Goal: Information Seeking & Learning: Check status

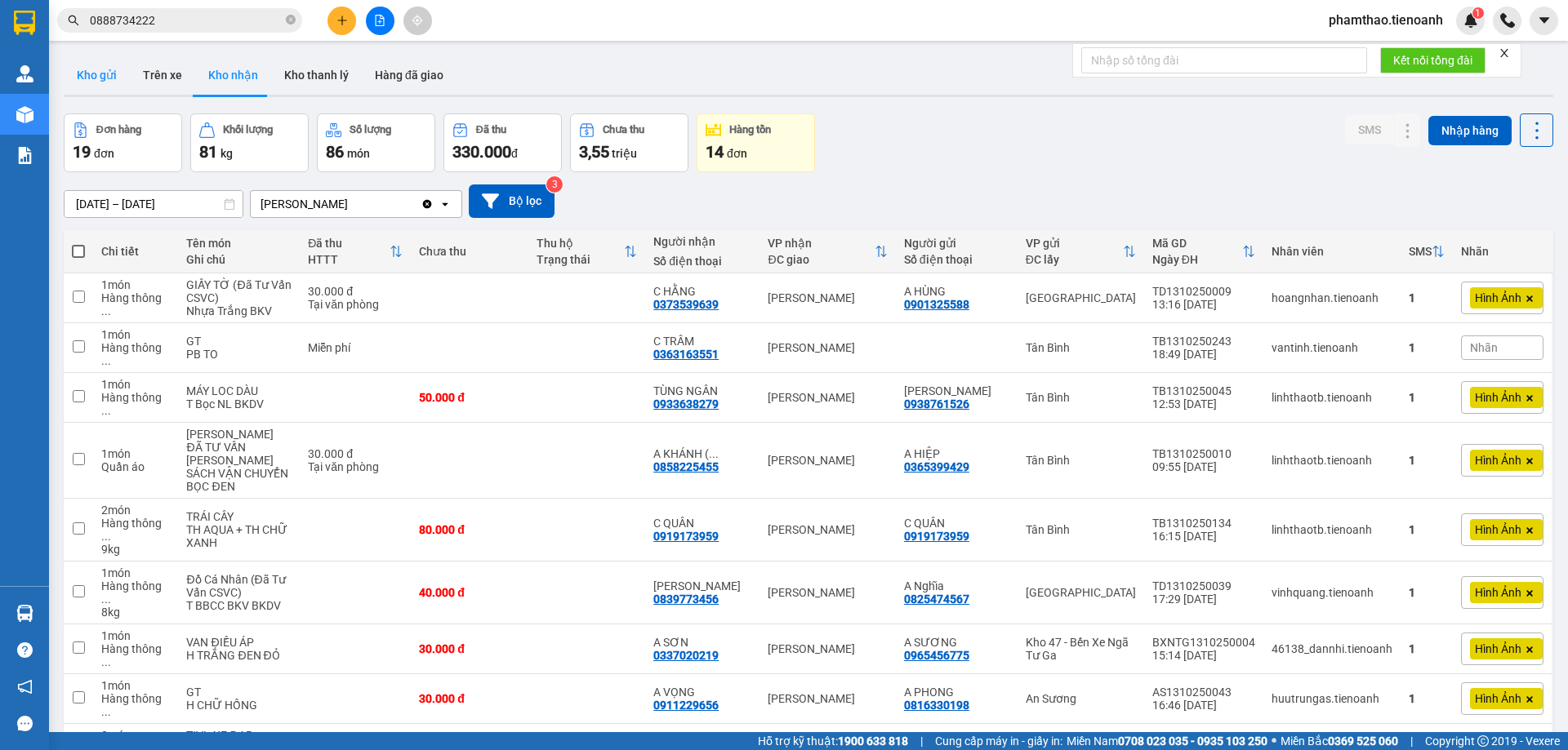
click at [101, 67] on button "Kho gửi" at bounding box center [97, 75] width 66 height 39
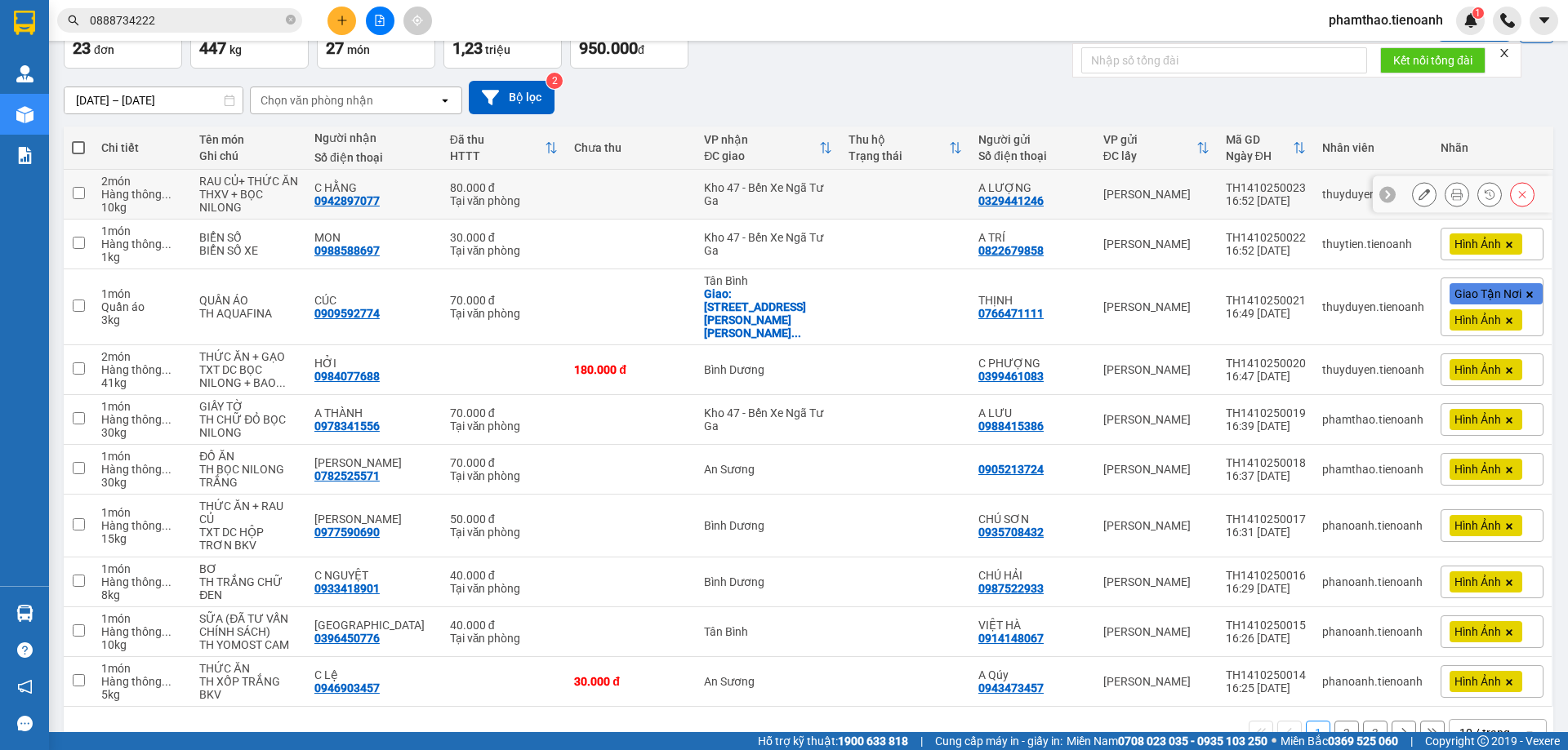
scroll to position [137, 0]
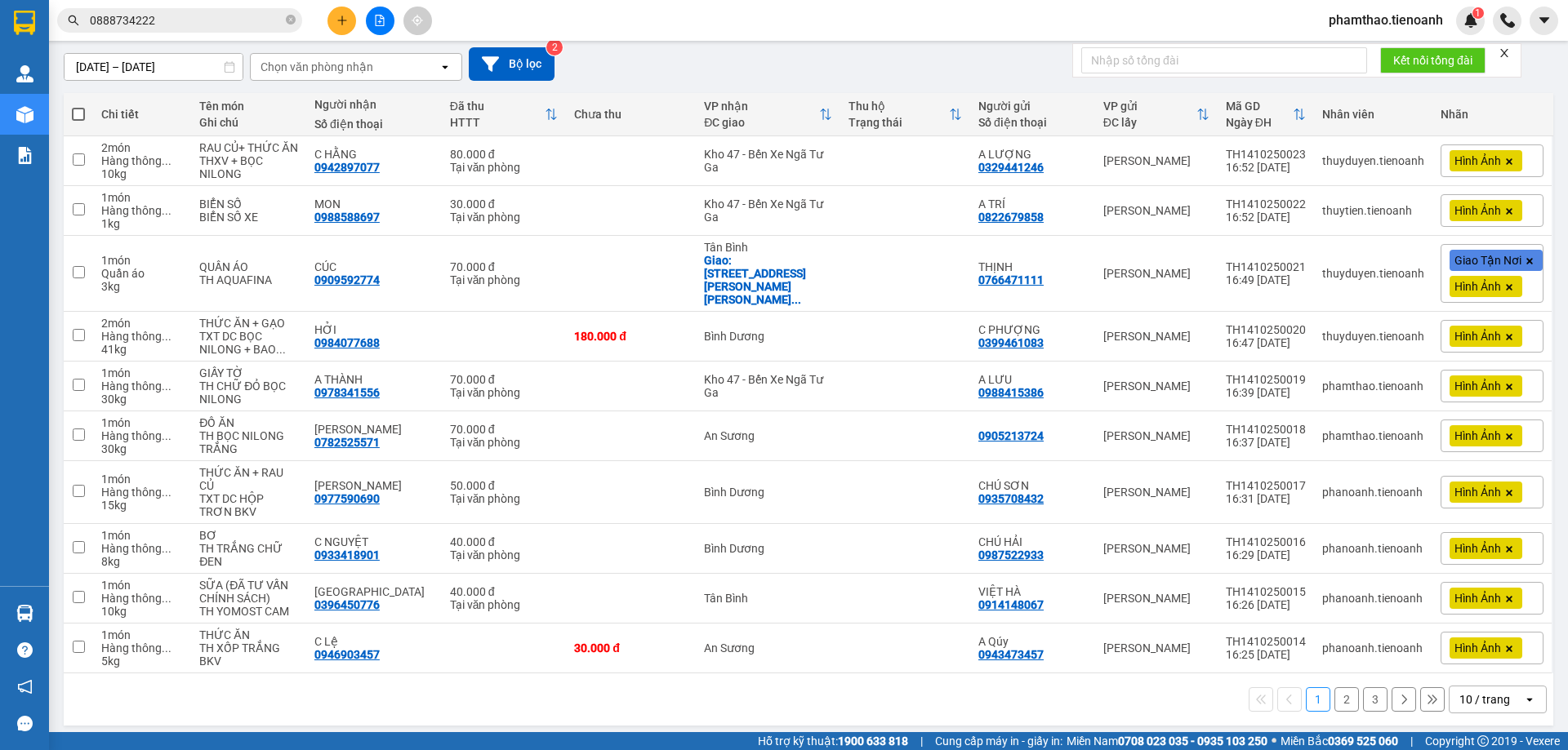
click at [1460, 692] on div "10 / trang" at bounding box center [1485, 699] width 51 height 17
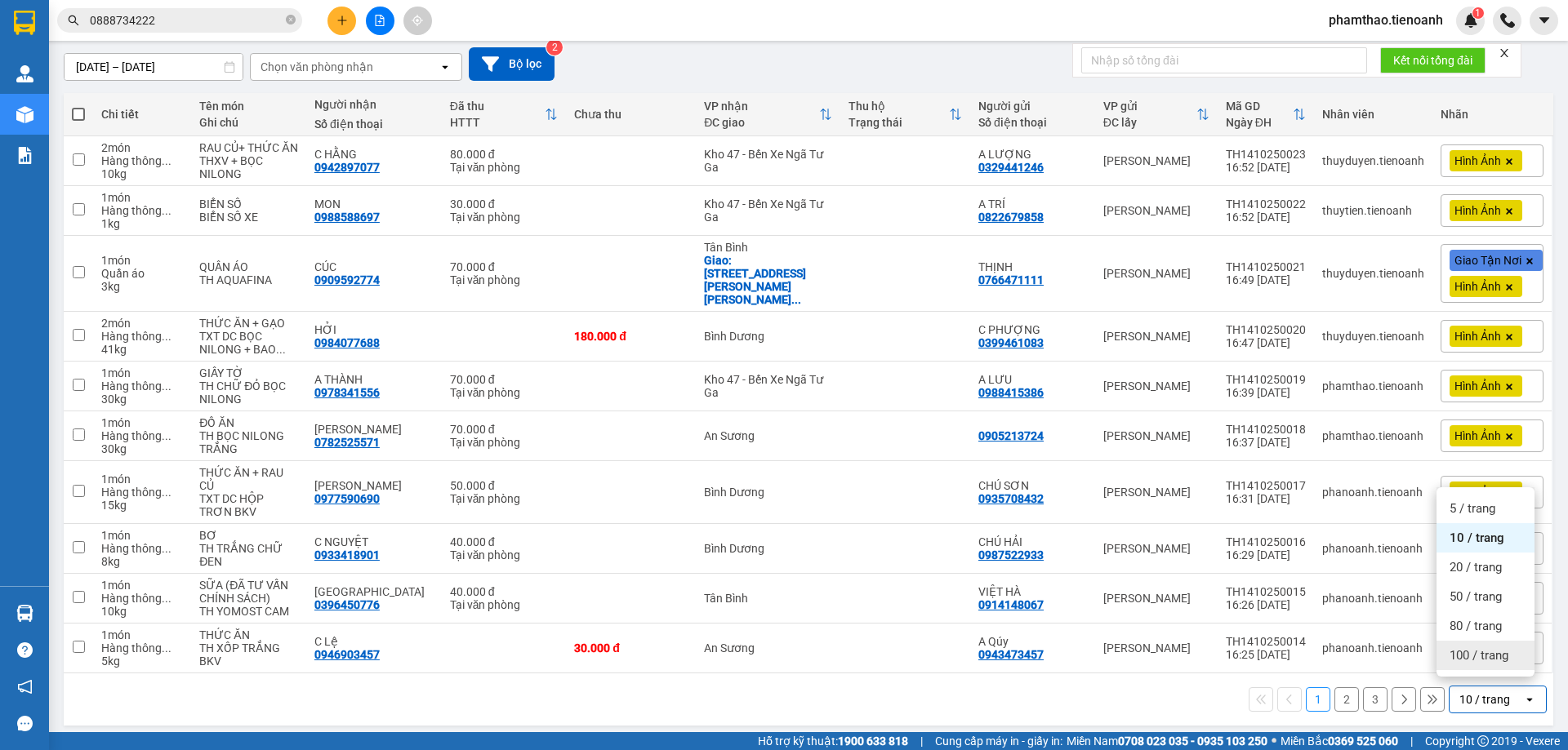
click at [1462, 660] on span "100 / trang" at bounding box center [1478, 655] width 59 height 17
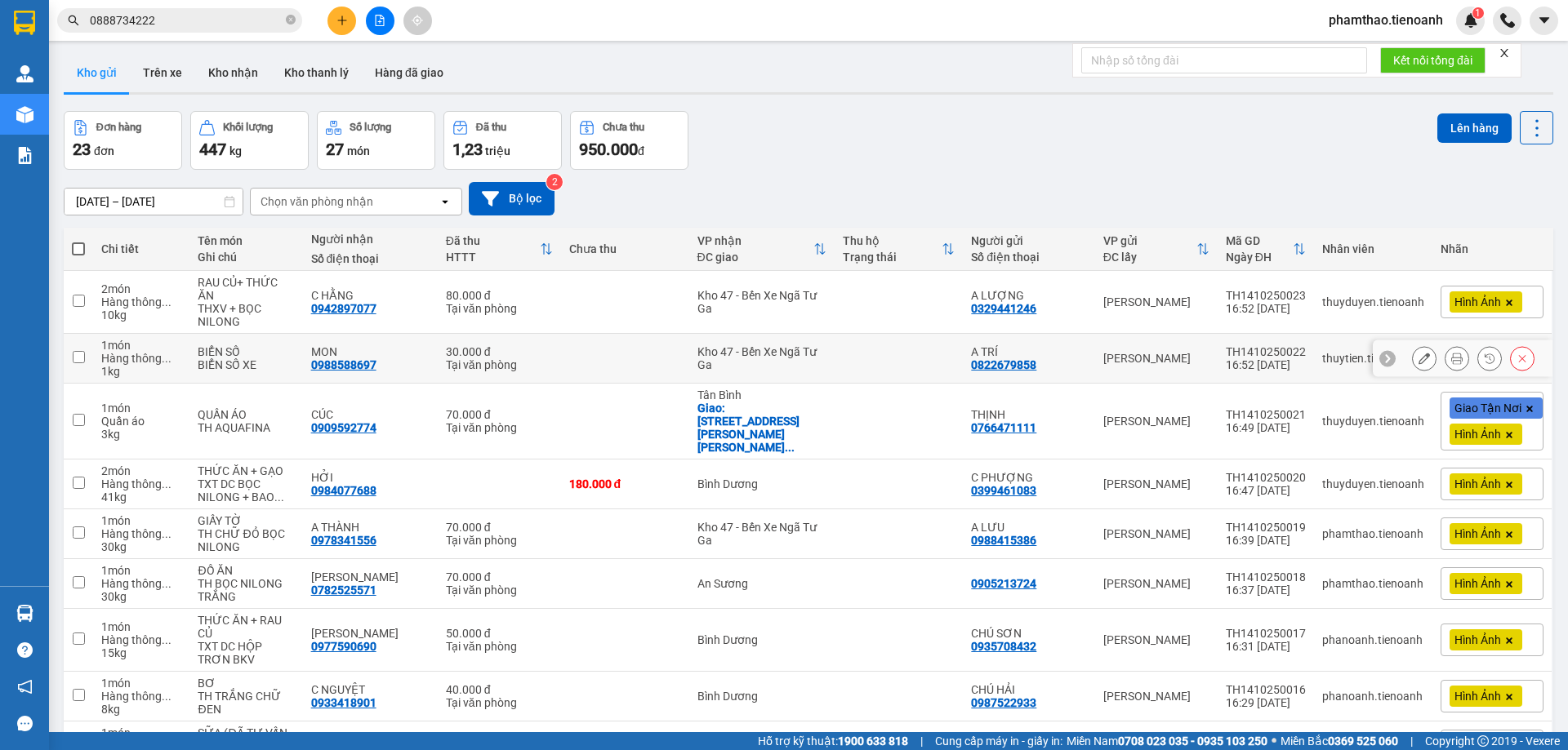
scroll to position [0, 0]
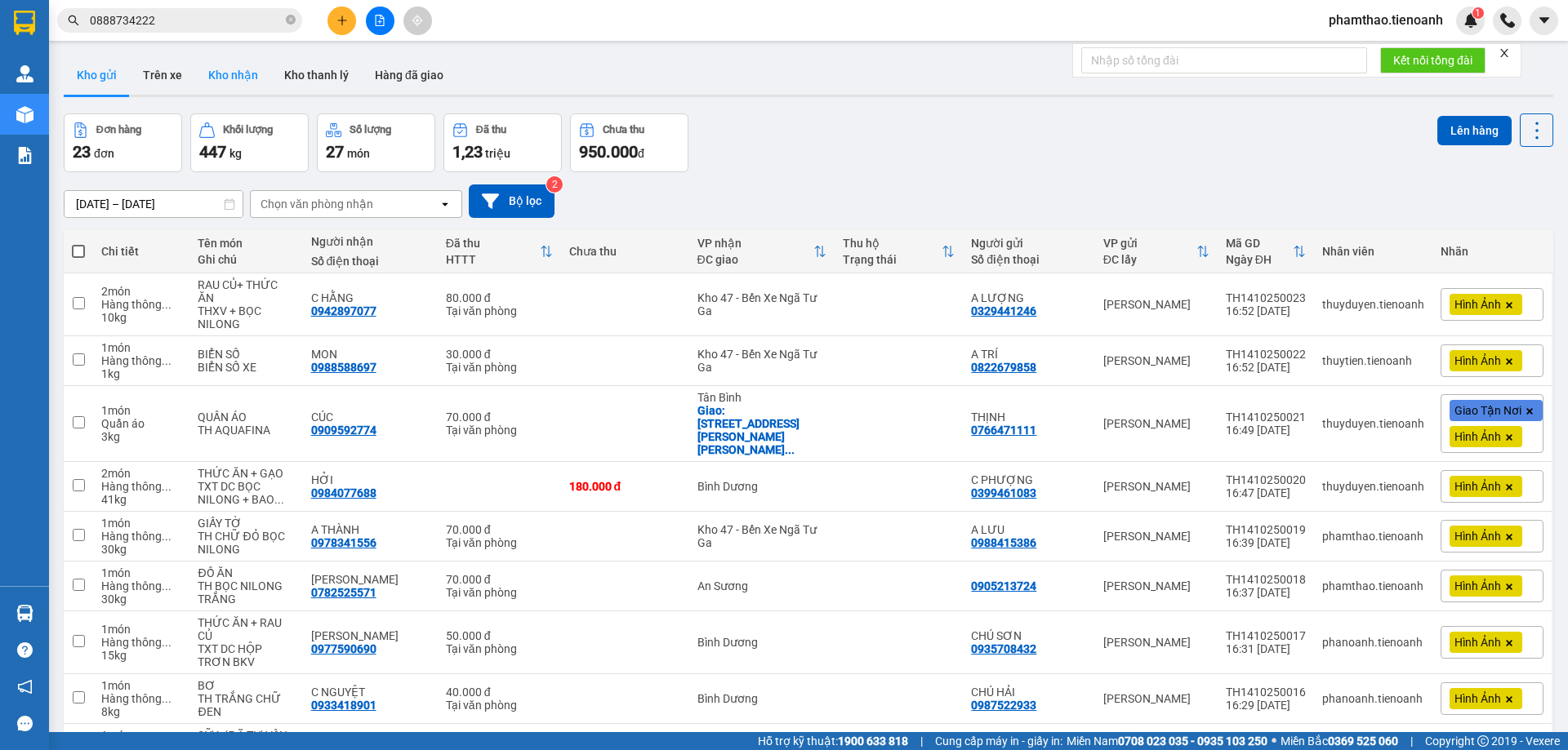
click at [213, 71] on button "Kho nhận" at bounding box center [232, 75] width 76 height 39
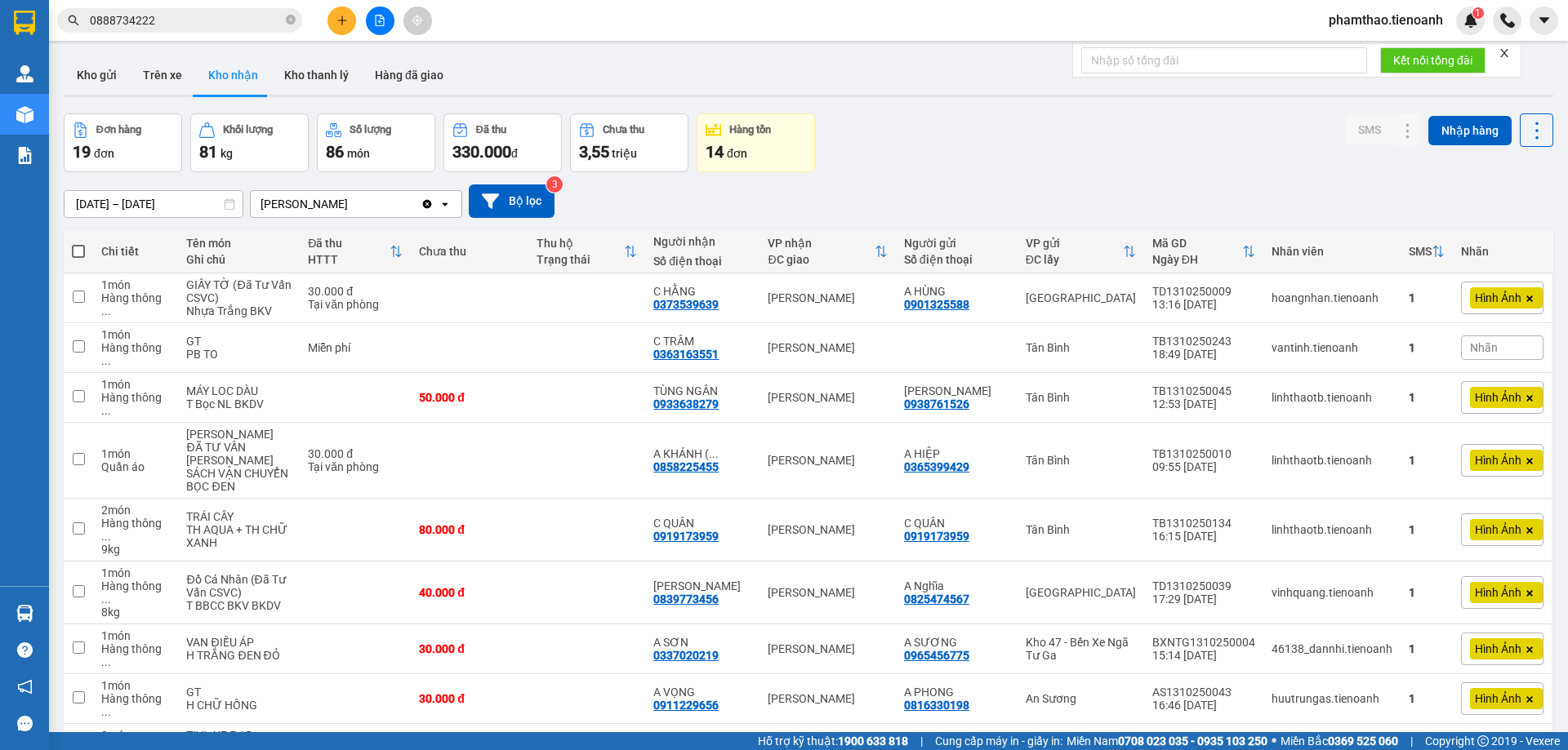
drag, startPoint x: 1214, startPoint y: 437, endPoint x: 1427, endPoint y: 692, distance: 332.3
click at [1005, 119] on div "Đơn hàng 19 đơn [PERSON_NAME] 81 kg Số [PERSON_NAME] 86 món Đã thu 330.000 [PER…" at bounding box center [808, 142] width 1489 height 58
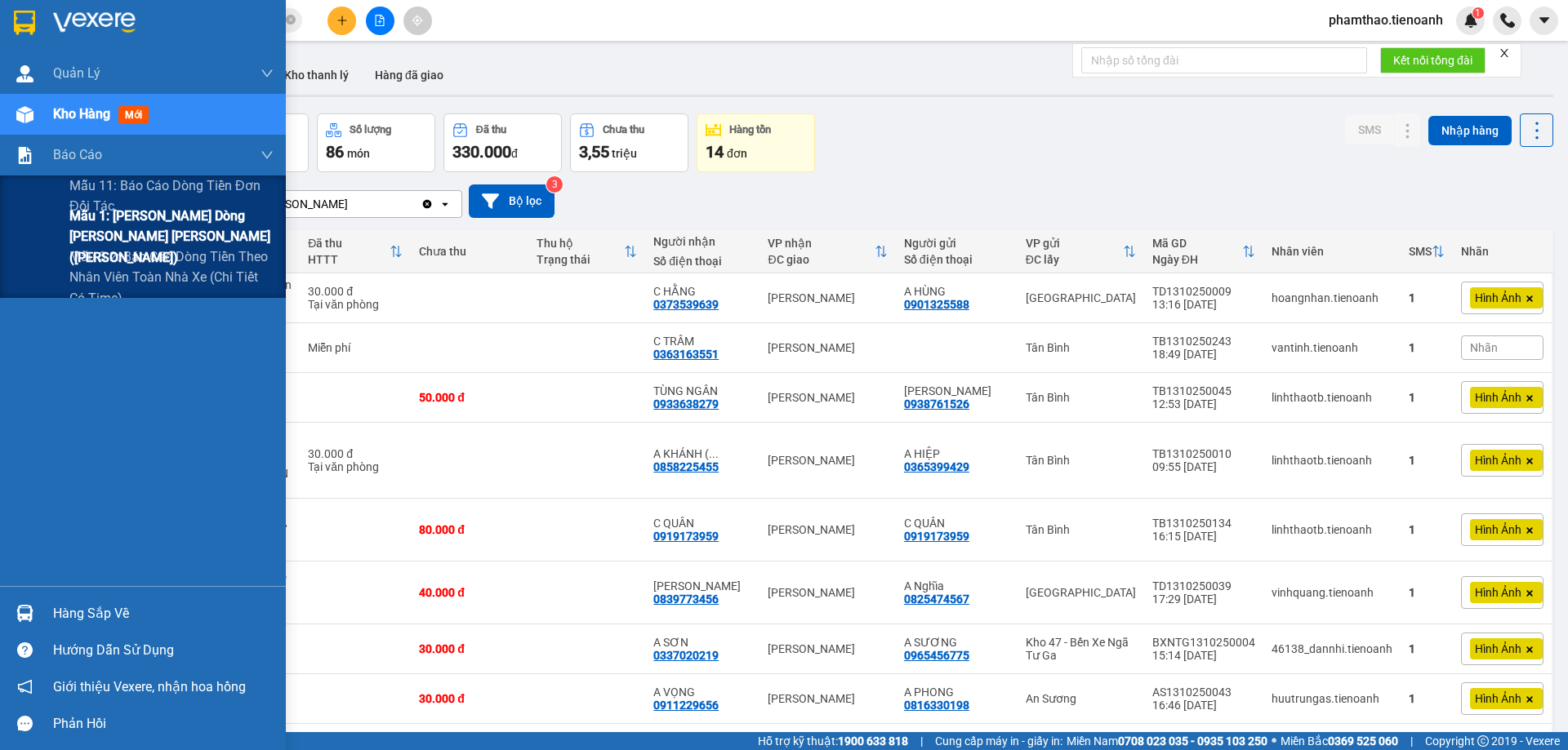
click at [130, 237] on span "Mẫu 1: [PERSON_NAME] dòng [PERSON_NAME] [PERSON_NAME] ([PERSON_NAME])" at bounding box center [171, 237] width 204 height 61
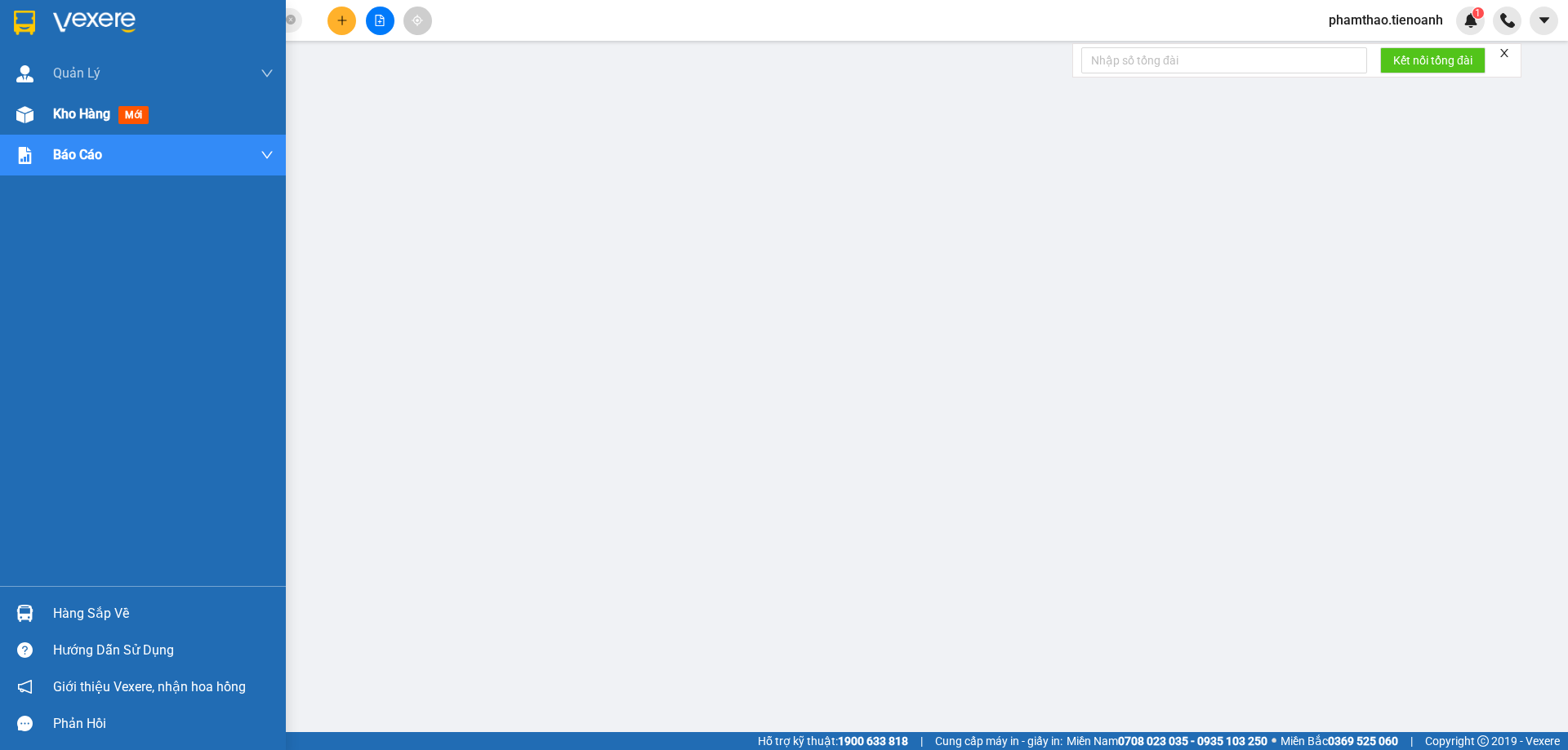
drag, startPoint x: 73, startPoint y: 126, endPoint x: 84, endPoint y: 115, distance: 15.6
click at [73, 125] on div "Kho hàng mới" at bounding box center [163, 114] width 220 height 41
click at [84, 115] on span "Kho hàng" at bounding box center [81, 114] width 57 height 16
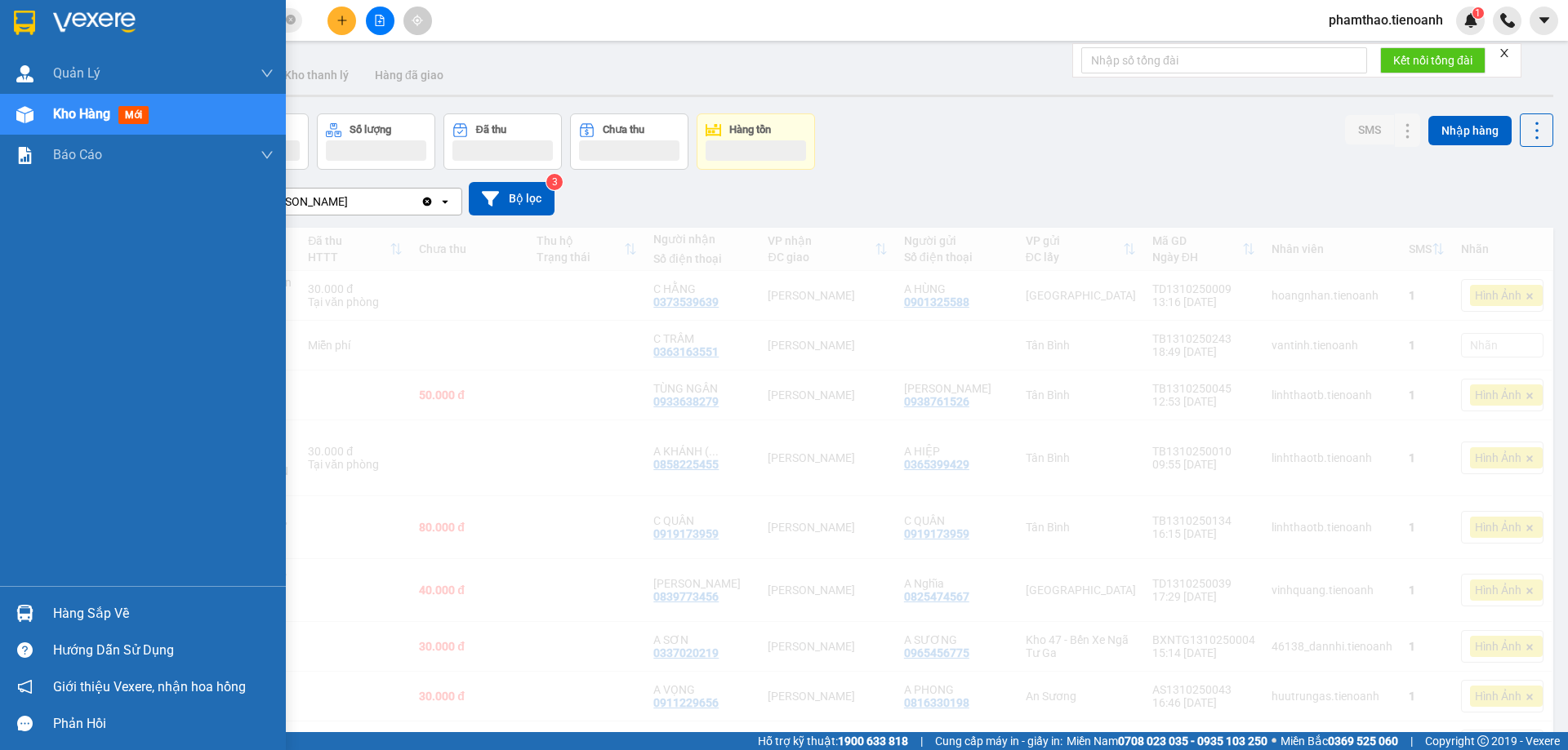
click at [84, 115] on span "Kho hàng" at bounding box center [81, 114] width 57 height 16
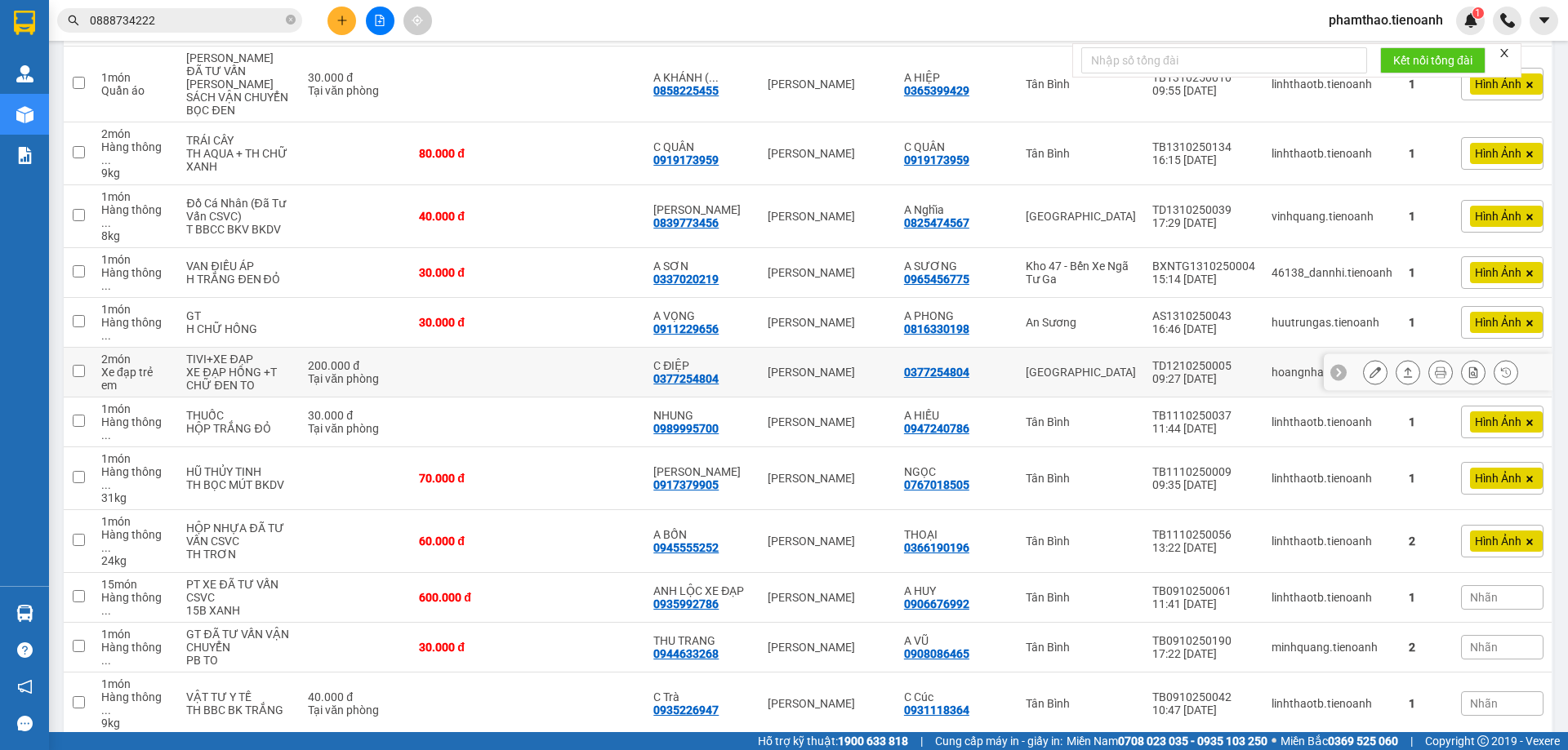
scroll to position [406, 0]
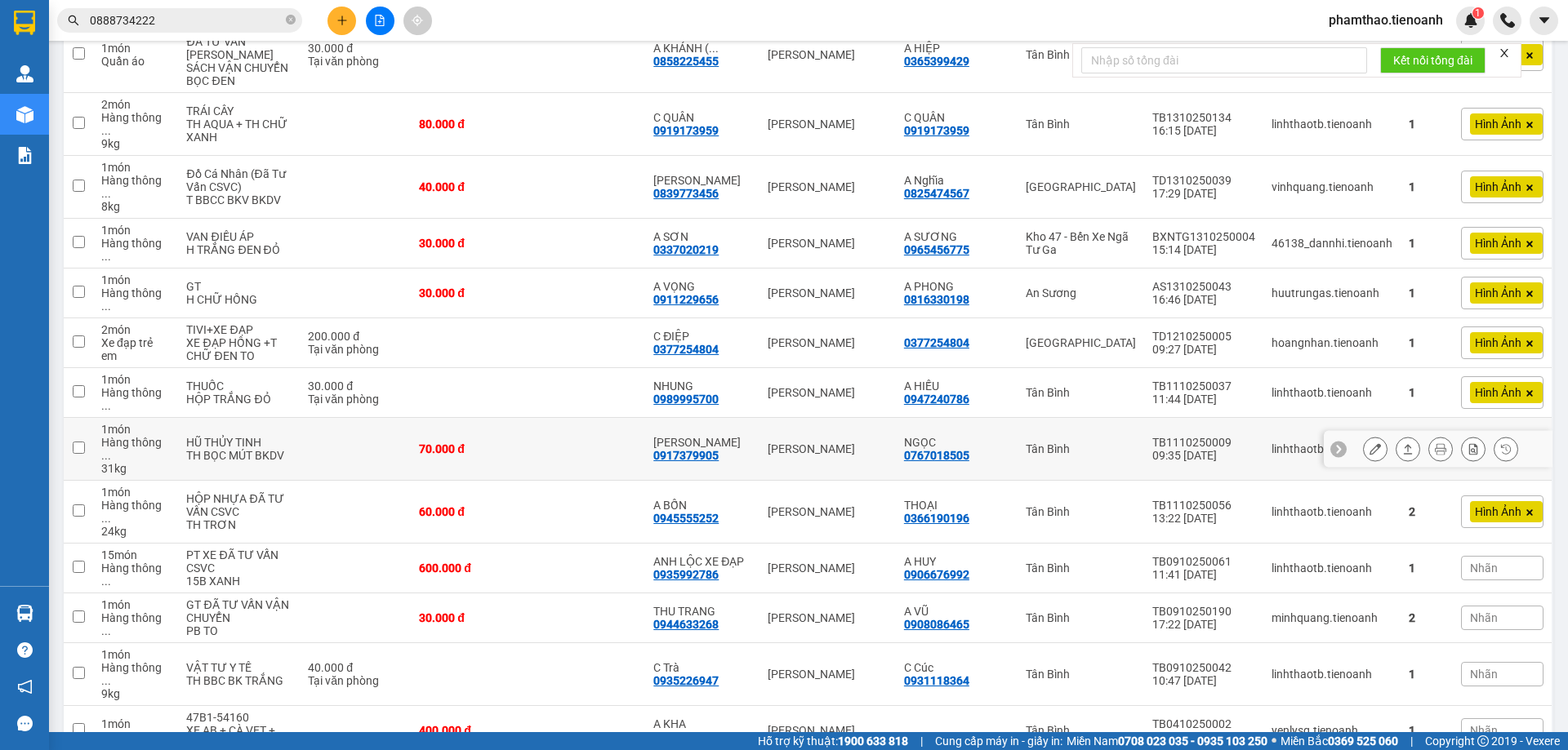
click at [469, 443] on div "70.000 đ" at bounding box center [470, 449] width 101 height 13
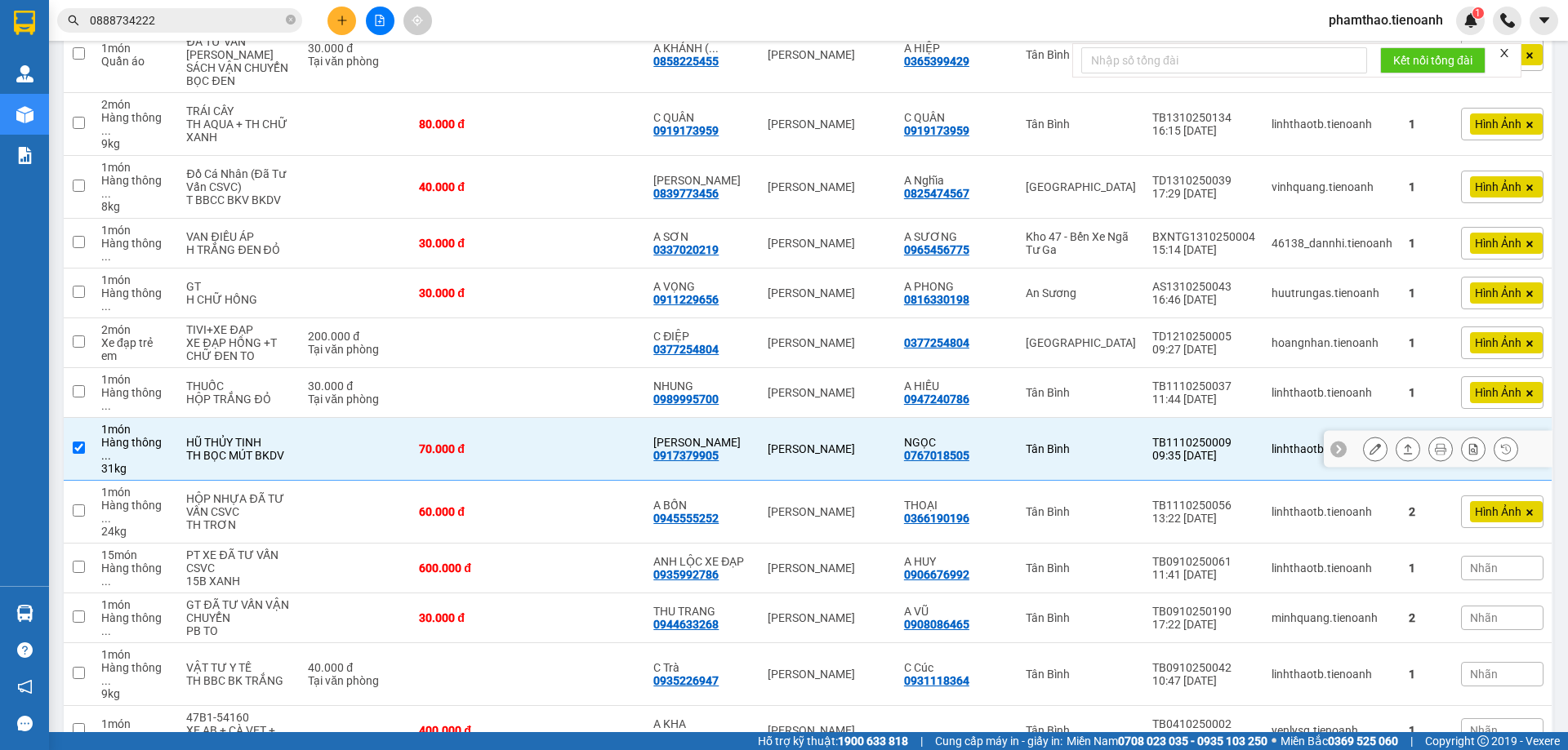
click at [471, 443] on div "70.000 đ" at bounding box center [470, 449] width 101 height 13
checkbox input "false"
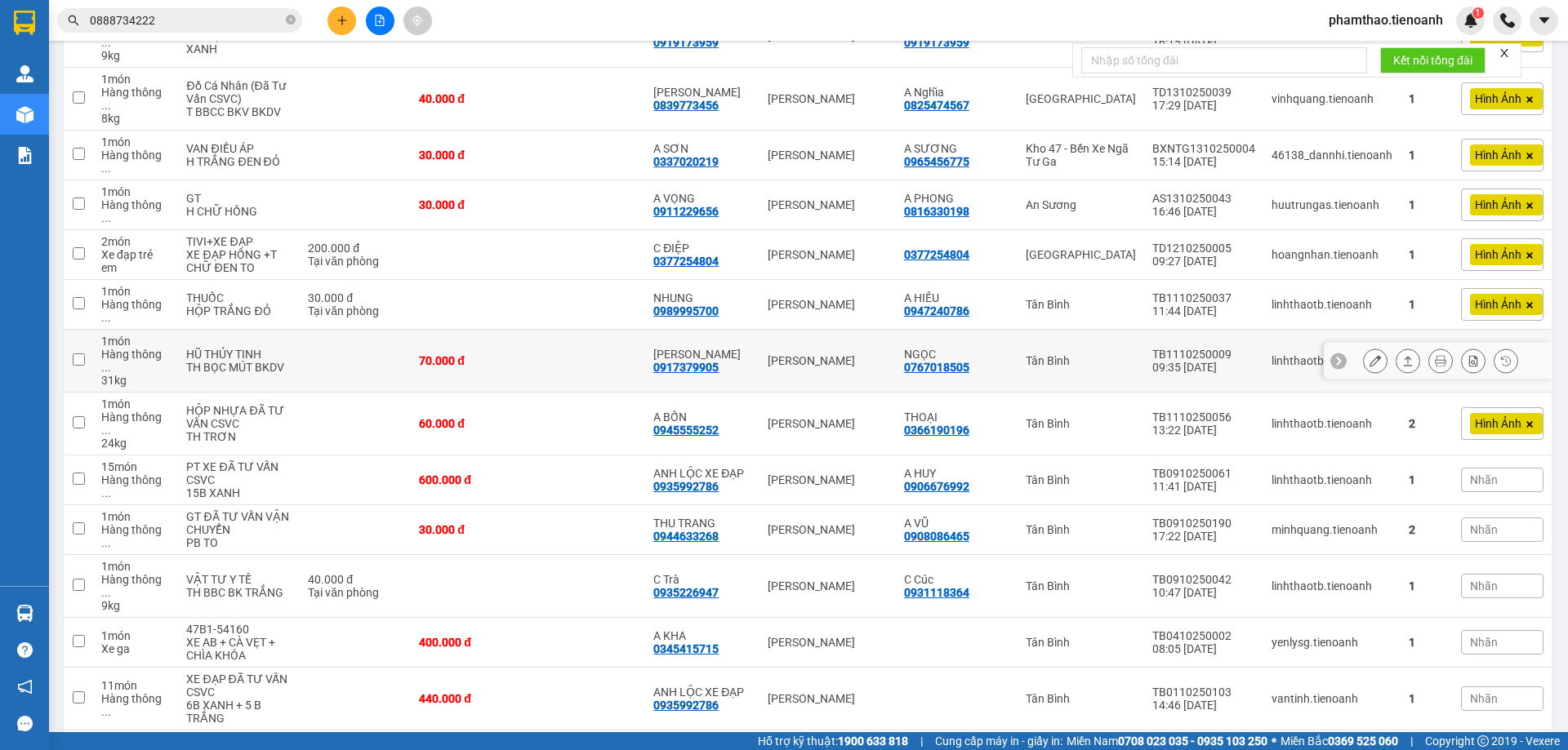
scroll to position [569, 0]
